Goal: Navigation & Orientation: Find specific page/section

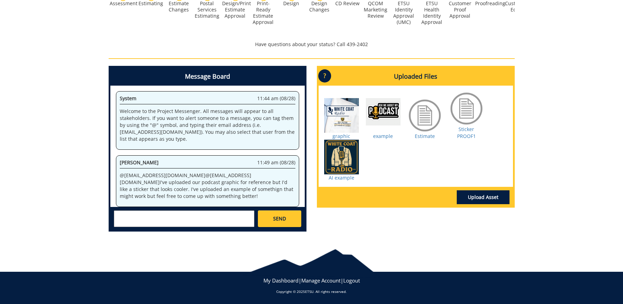
scroll to position [575, 0]
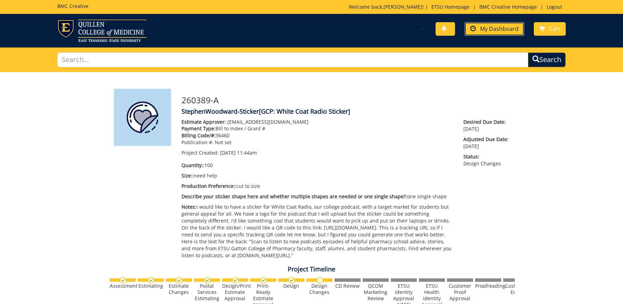
click at [489, 31] on span "My Dashboard" at bounding box center [499, 29] width 39 height 8
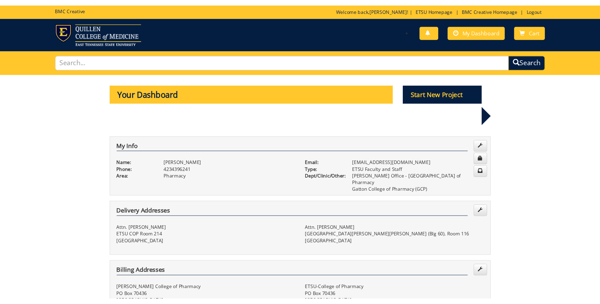
scroll to position [326, 0]
